Goal: Task Accomplishment & Management: Complete application form

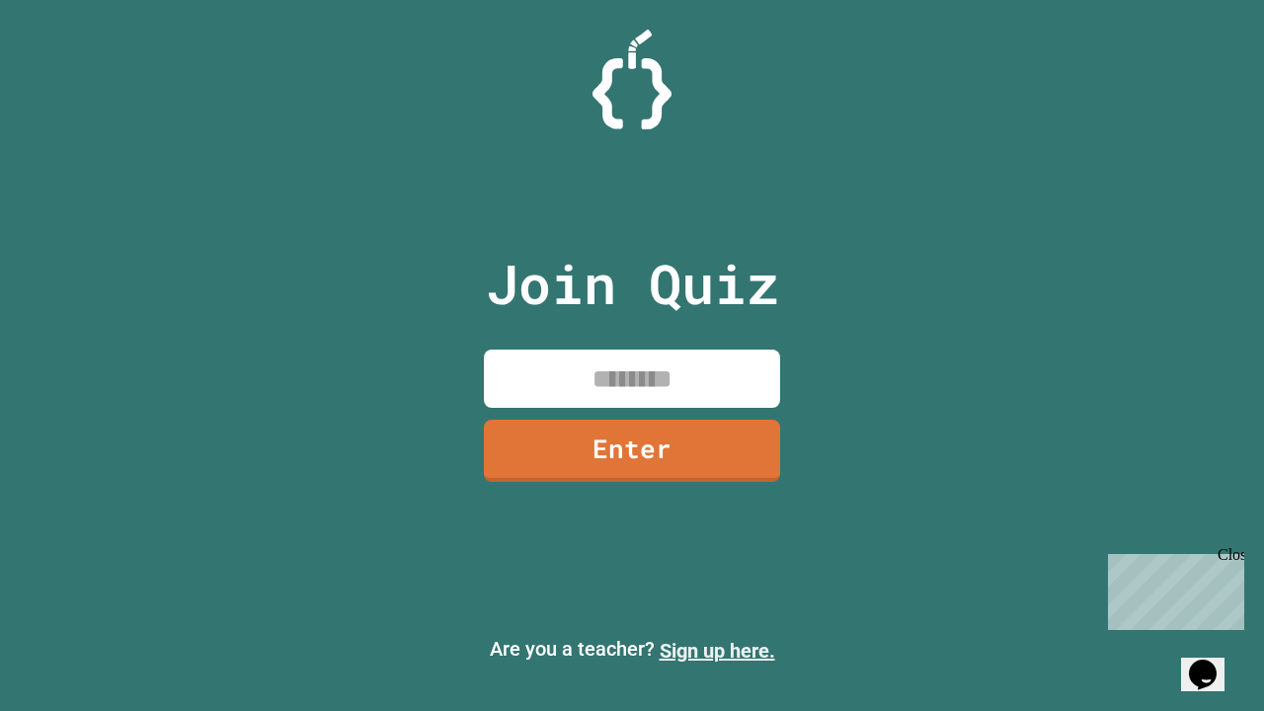
click at [717, 651] on link "Sign up here." at bounding box center [718, 651] width 116 height 24
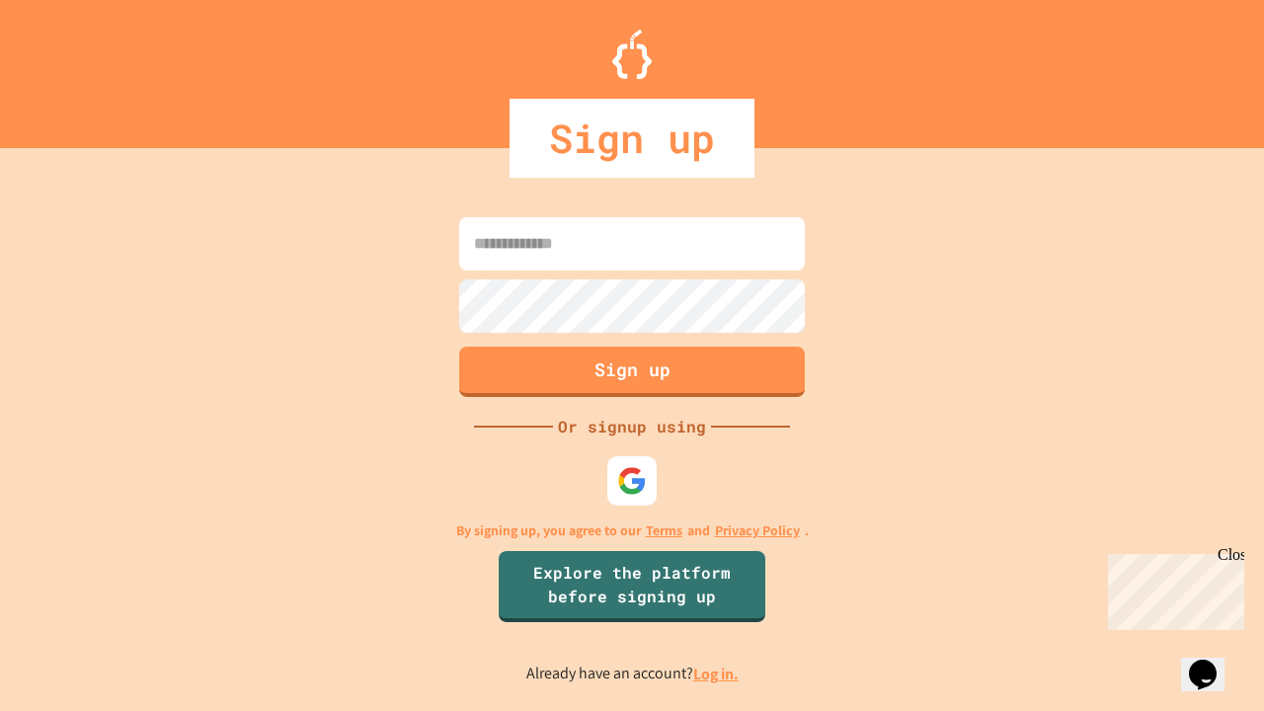
click at [717, 673] on link "Log in." at bounding box center [715, 674] width 45 height 21
